Goal: Information Seeking & Learning: Learn about a topic

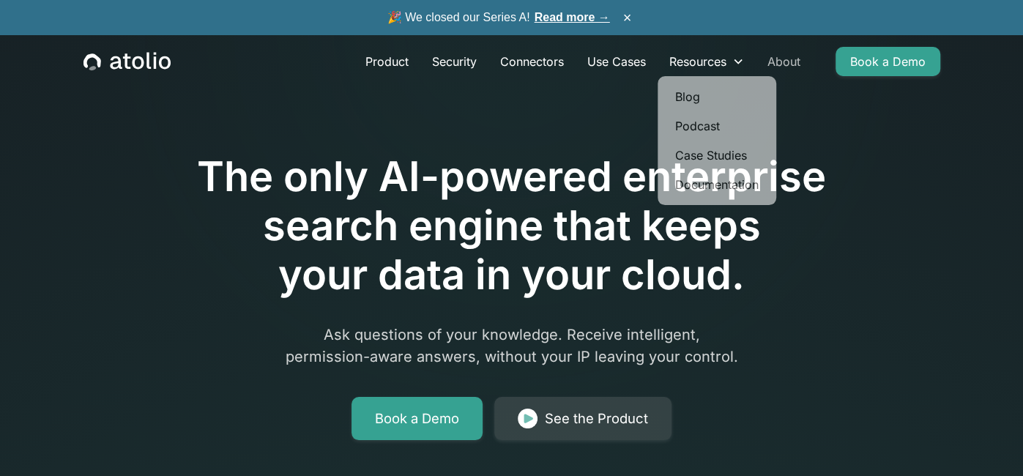
click at [770, 58] on link "About" at bounding box center [783, 61] width 56 height 29
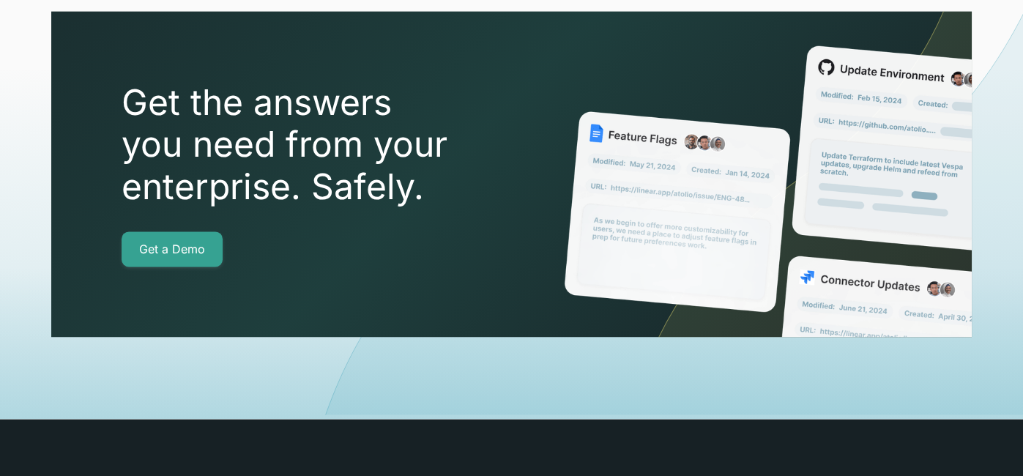
scroll to position [5318, 0]
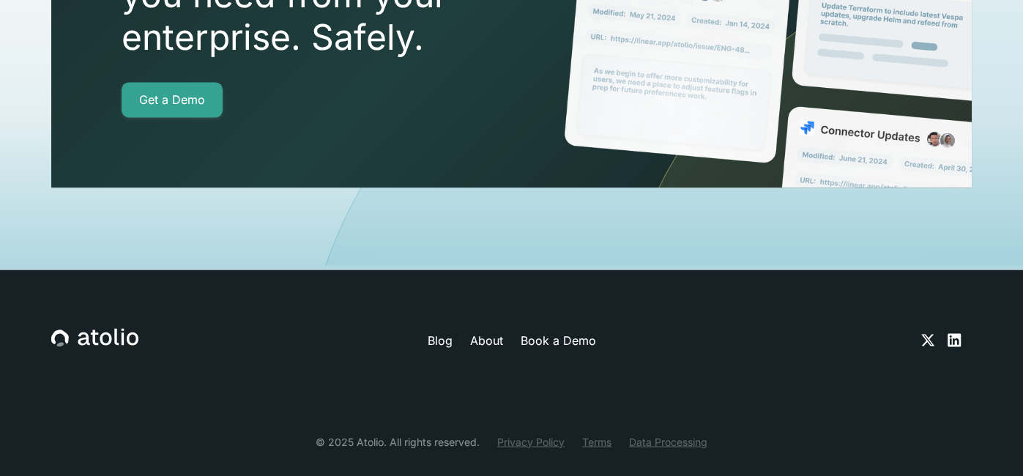
click at [551, 433] on link "Privacy Policy" at bounding box center [530, 440] width 67 height 15
click at [602, 433] on link "Terms" at bounding box center [596, 440] width 29 height 15
click at [493, 331] on link "About" at bounding box center [485, 340] width 33 height 18
click at [954, 333] on icon at bounding box center [953, 339] width 13 height 13
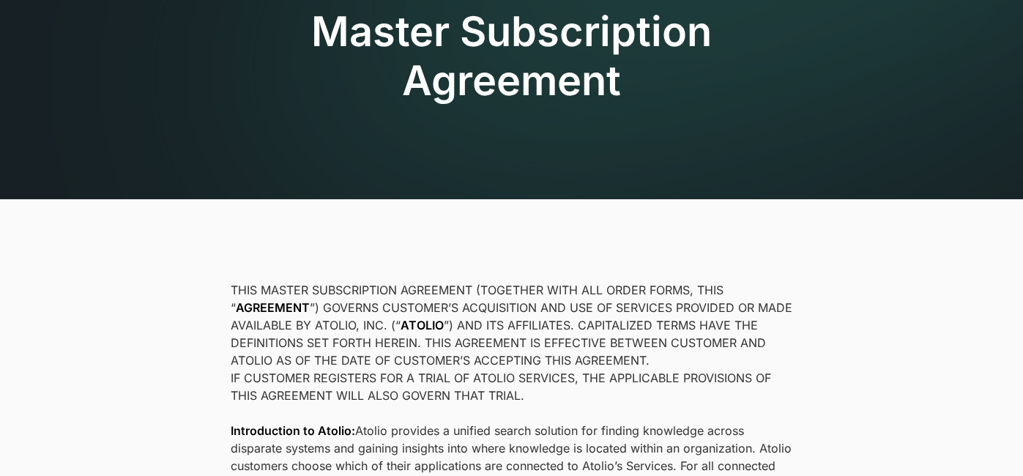
scroll to position [124, 0]
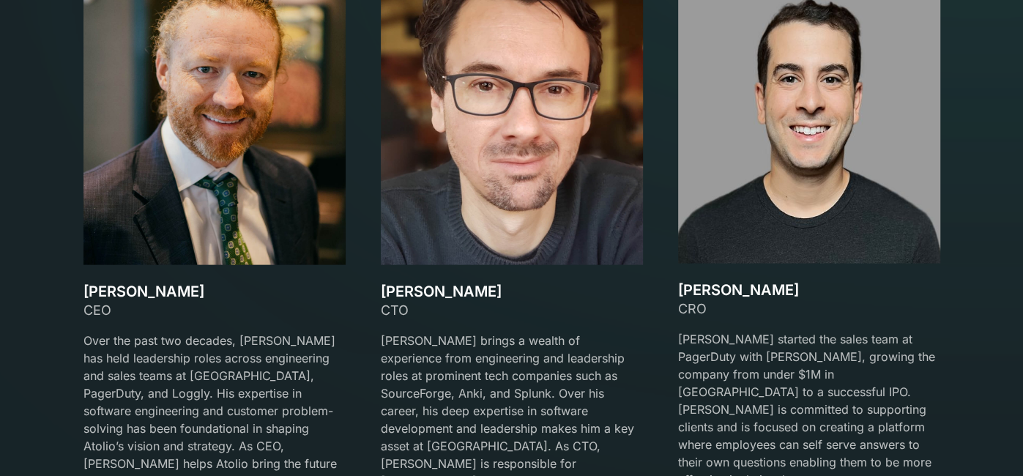
scroll to position [3300, 0]
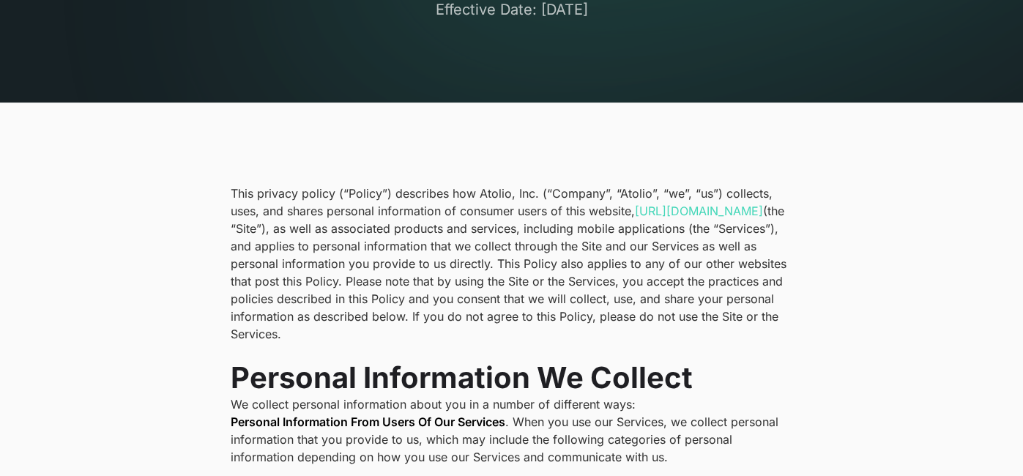
click at [499, 191] on p "This privacy policy (“Policy”) describes how Atolio, Inc. (“Company”, “Atolio”,…" at bounding box center [512, 263] width 562 height 158
copy p "Atolio"
